Goal: Share content: Share content

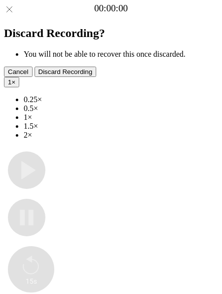
type input "**********"
